Goal: Find specific page/section: Find specific page/section

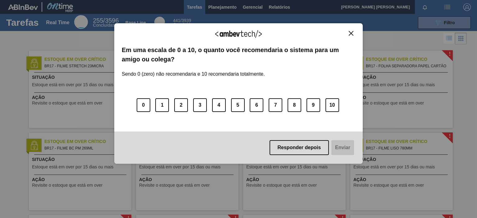
click at [353, 34] on img "Close" at bounding box center [350, 33] width 5 height 5
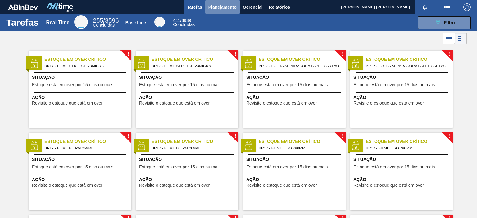
click at [218, 4] on span "Planejamento" at bounding box center [222, 6] width 28 height 7
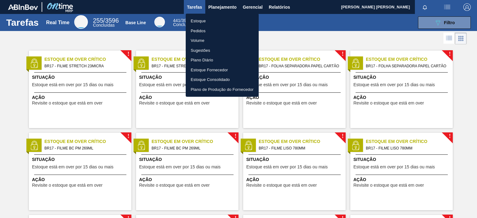
click at [203, 29] on li "Pedidos" at bounding box center [222, 31] width 73 height 10
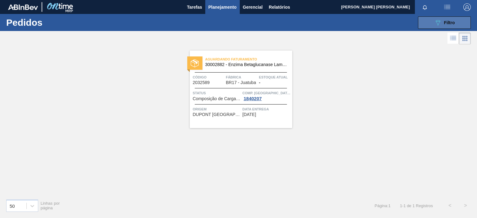
click at [438, 24] on icon "089F7B8B-B2A5-4AFE-B5C0-19BA573D28AC" at bounding box center [437, 22] width 7 height 7
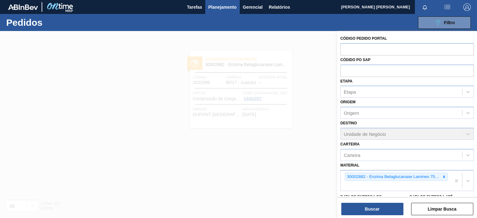
scroll to position [31, 0]
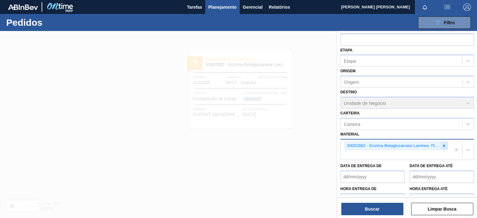
click at [442, 144] on icon at bounding box center [444, 146] width 4 height 4
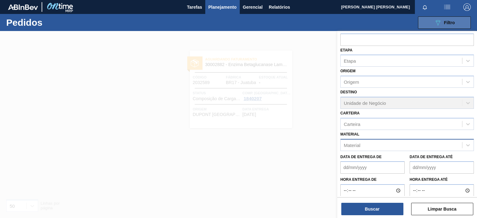
click at [434, 20] on icon "089F7B8B-B2A5-4AFE-B5C0-19BA573D28AC" at bounding box center [437, 22] width 7 height 7
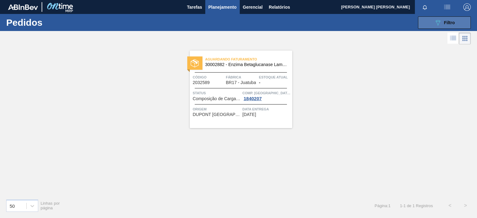
click at [440, 23] on icon "089F7B8B-B2A5-4AFE-B5C0-19BA573D28AC" at bounding box center [437, 22] width 7 height 7
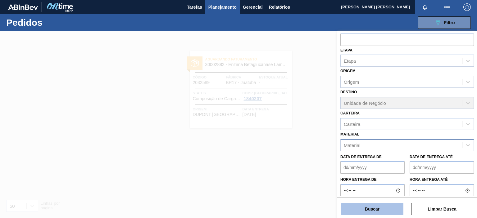
click at [387, 210] on button "Buscar" at bounding box center [372, 209] width 62 height 12
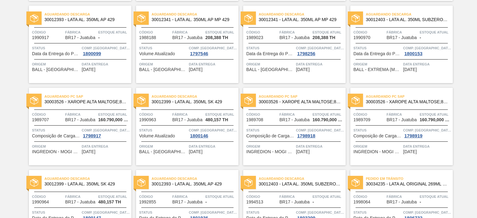
scroll to position [652, 0]
